Goal: Information Seeking & Learning: Learn about a topic

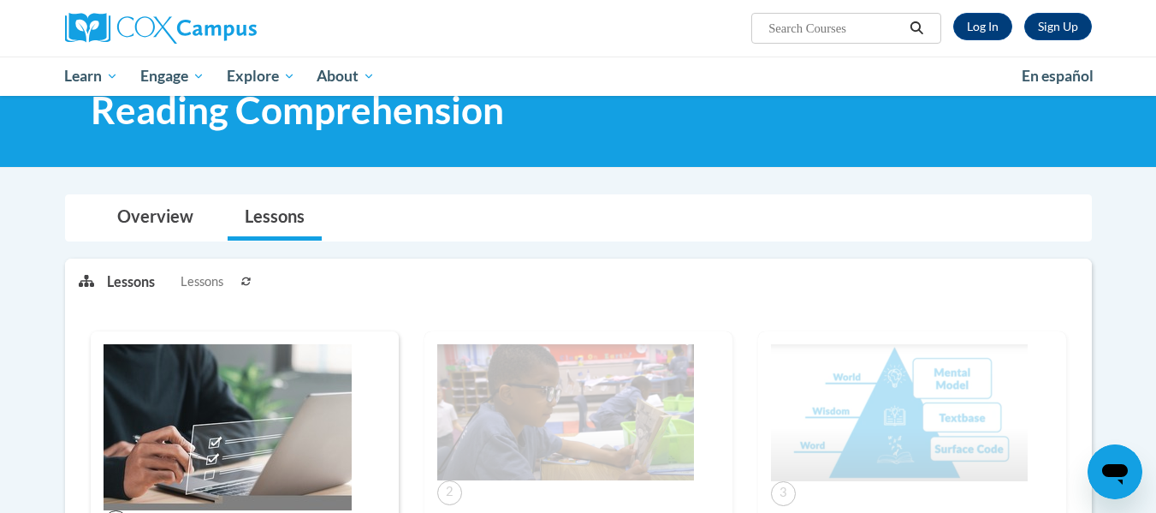
scroll to position [57, 0]
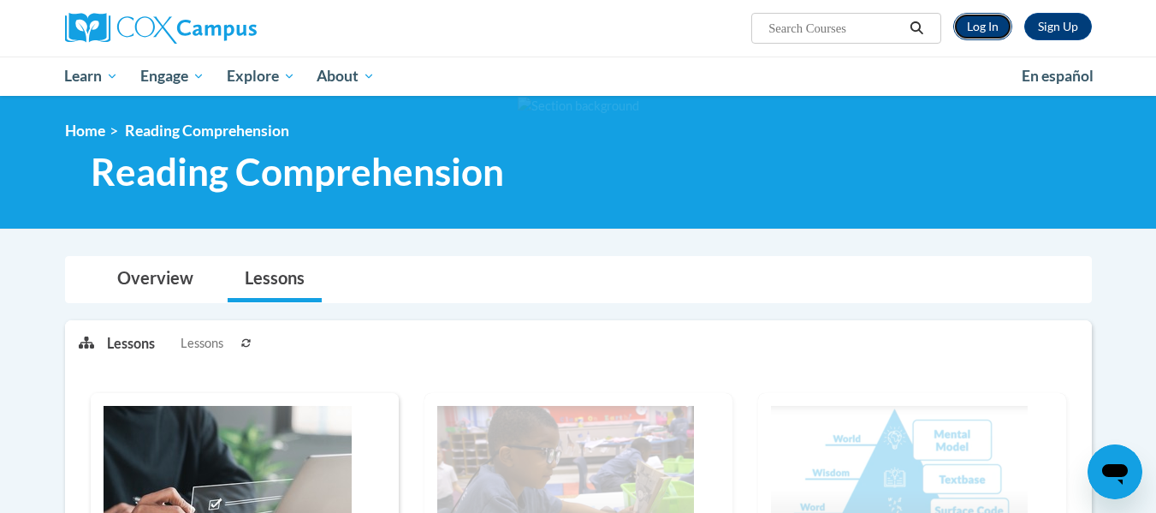
click at [993, 29] on link "Log In" at bounding box center [982, 26] width 59 height 27
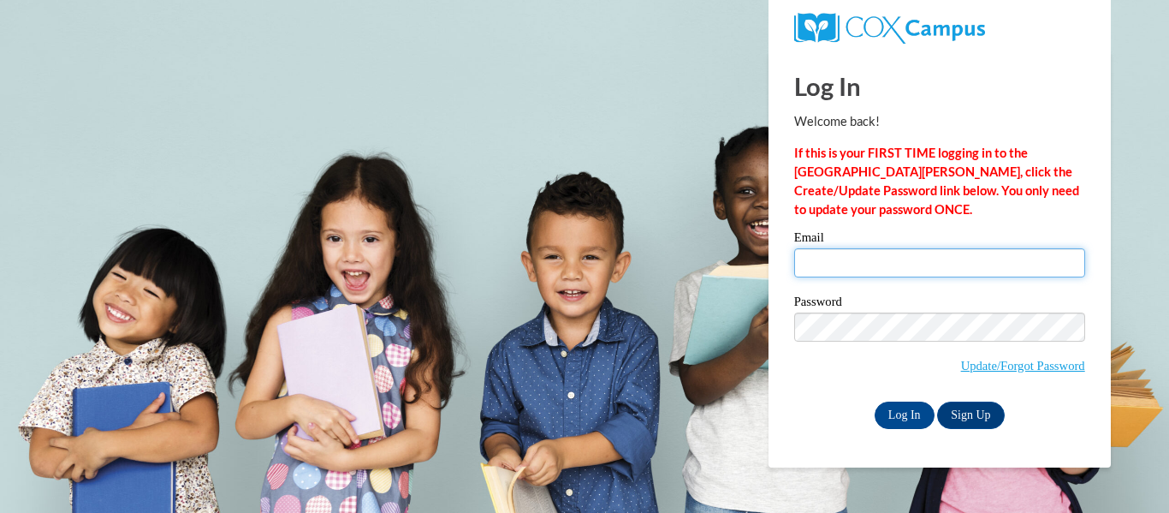
click at [936, 275] on input "Email" at bounding box center [939, 262] width 291 height 29
click at [937, 306] on label "Password" at bounding box center [939, 303] width 291 height 17
type input "sarsmith@kusd.edu"
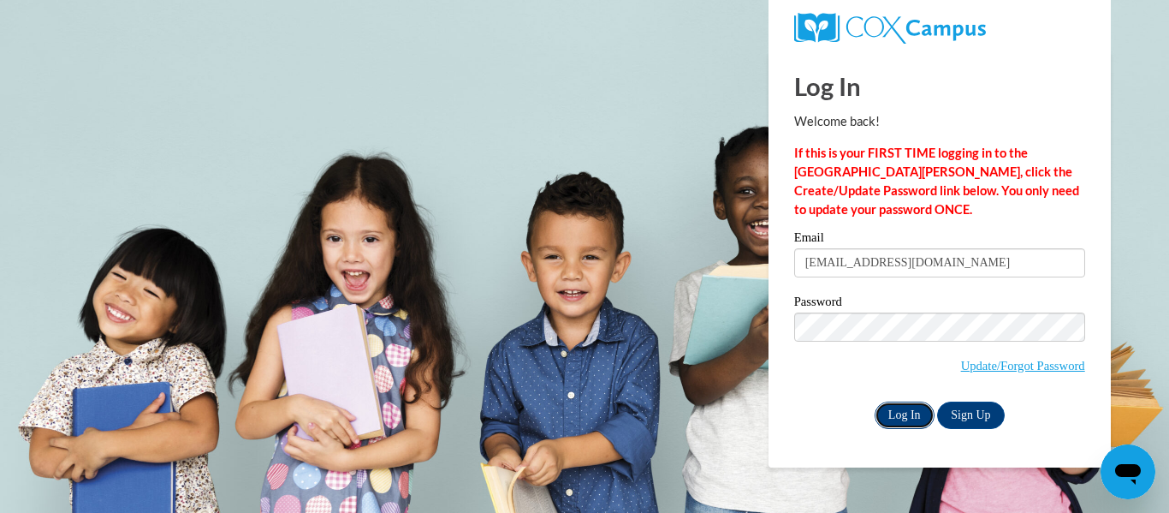
click at [899, 409] on input "Log In" at bounding box center [905, 414] width 60 height 27
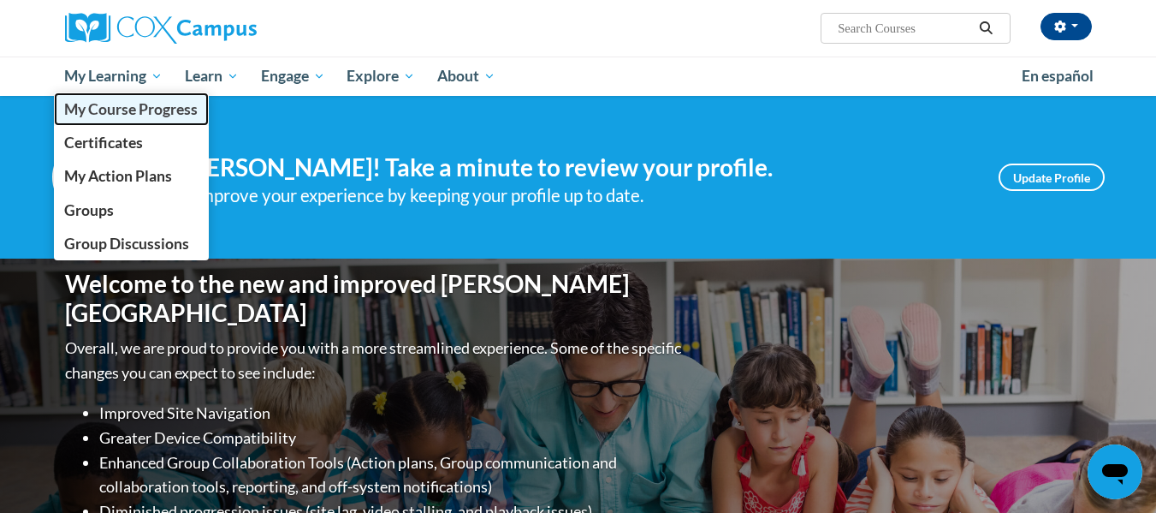
click at [103, 104] on span "My Course Progress" at bounding box center [131, 109] width 134 height 18
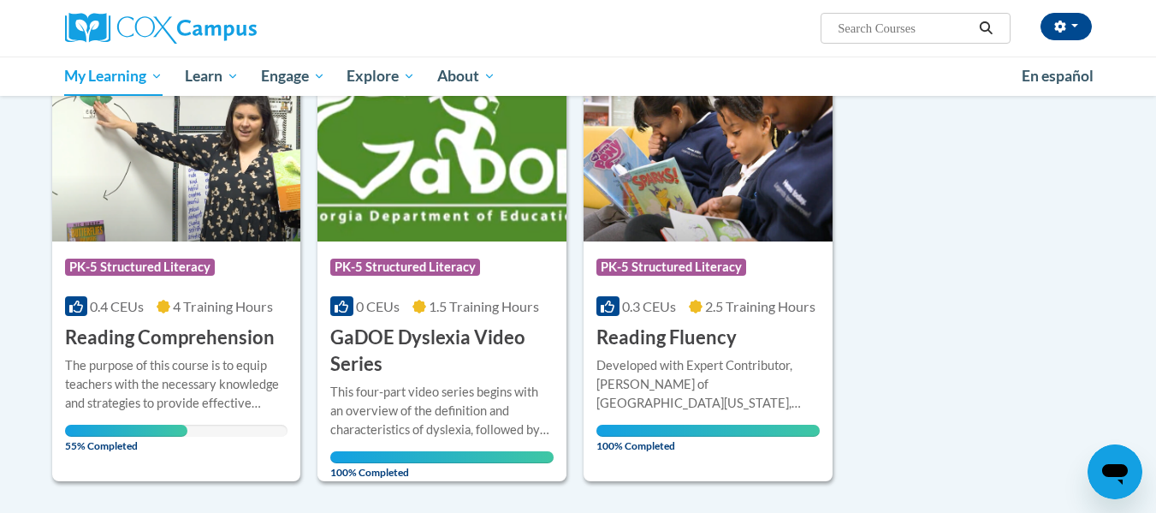
scroll to position [240, 0]
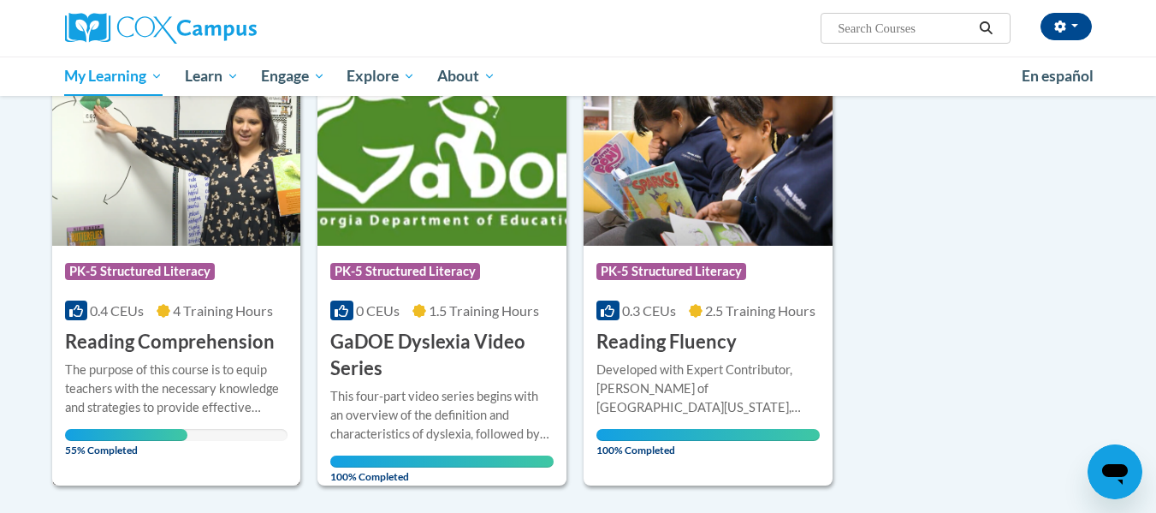
click at [151, 354] on h3 "Reading Comprehension" at bounding box center [170, 342] width 210 height 27
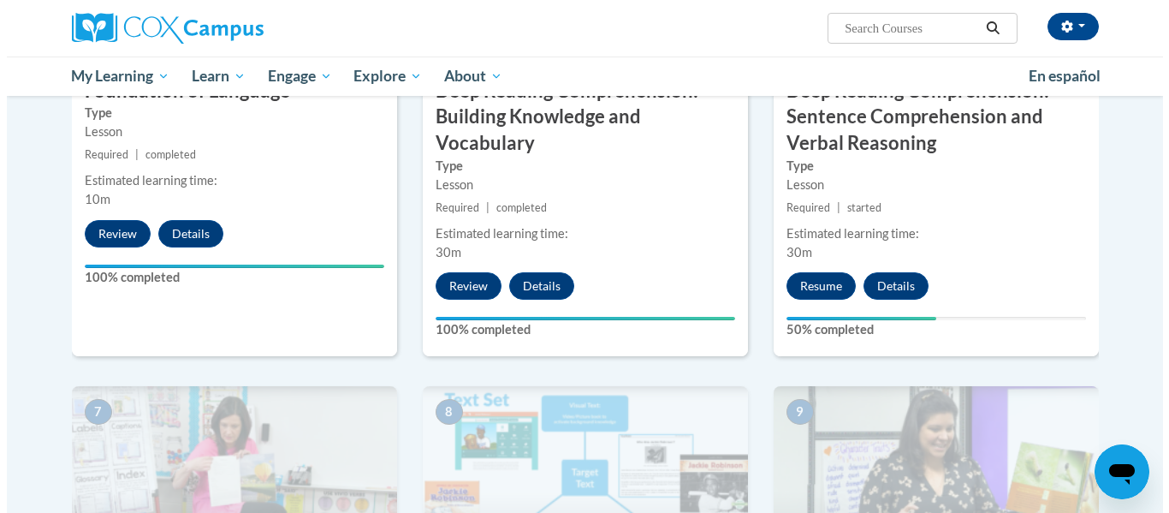
scroll to position [1032, 0]
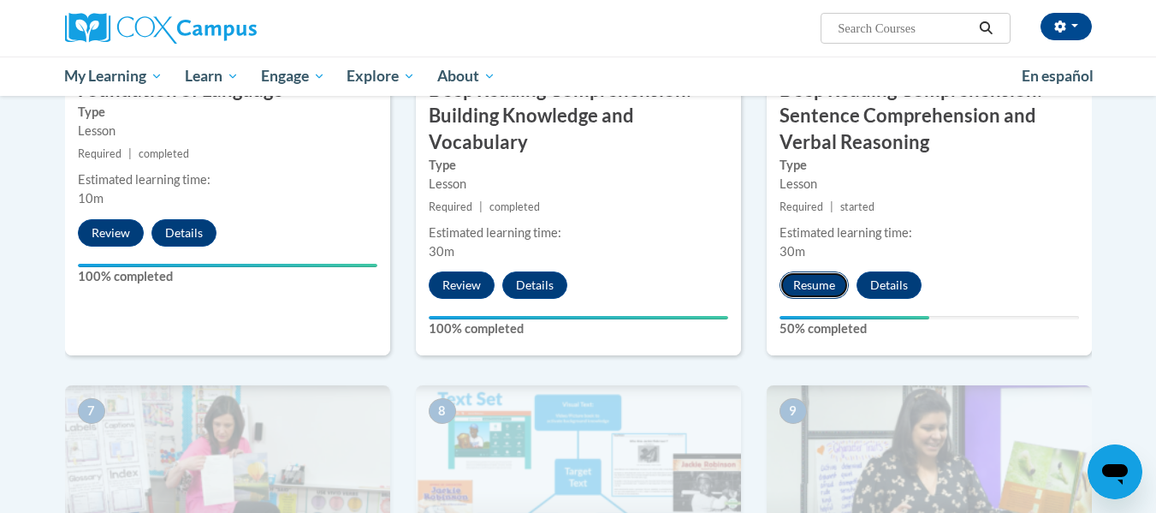
click at [826, 281] on button "Resume" at bounding box center [814, 284] width 69 height 27
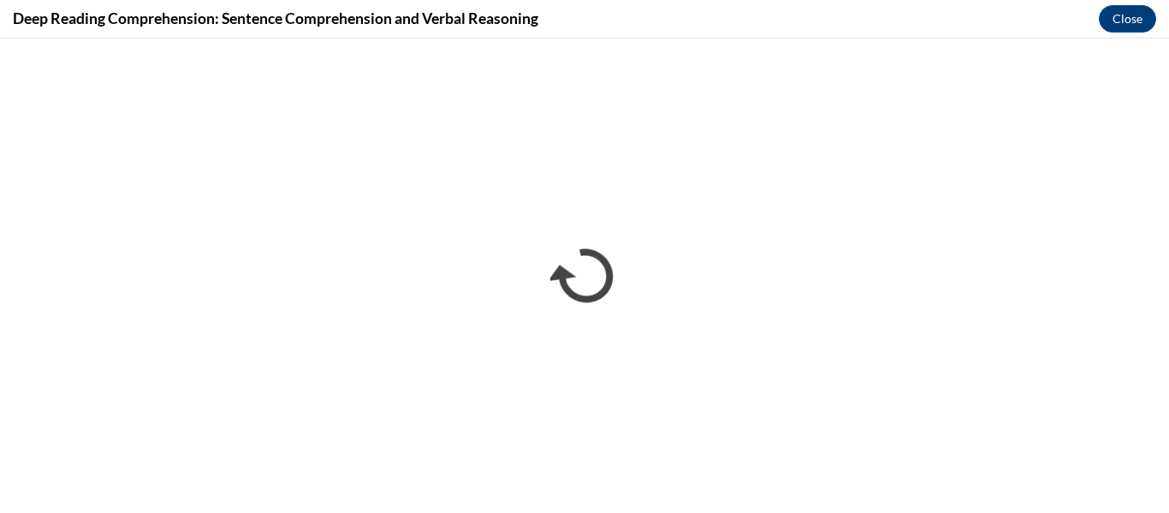
scroll to position [0, 0]
